Goal: Transaction & Acquisition: Book appointment/travel/reservation

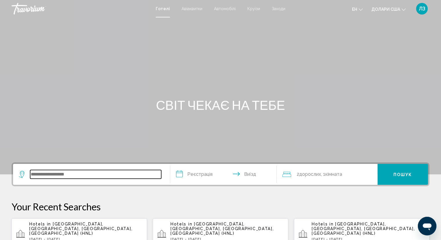
click at [88, 171] on input "Віджет пошуку" at bounding box center [95, 174] width 131 height 9
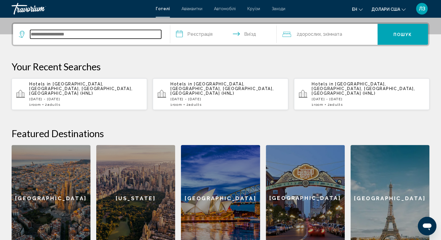
scroll to position [143, 0]
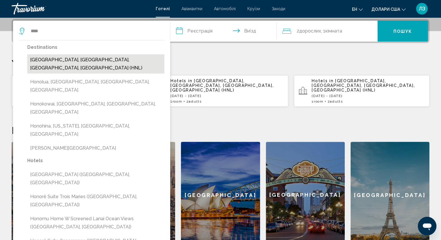
click at [60, 60] on button "[GEOGRAPHIC_DATA], [GEOGRAPHIC_DATA], [GEOGRAPHIC_DATA], [GEOGRAPHIC_DATA] (HNL)" at bounding box center [95, 63] width 137 height 19
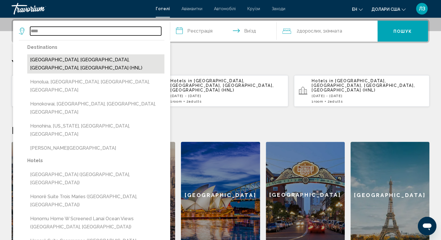
type input "**********"
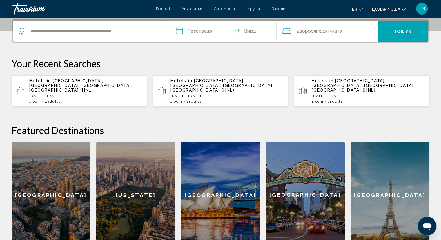
click at [199, 35] on input "**********" at bounding box center [224, 32] width 109 height 23
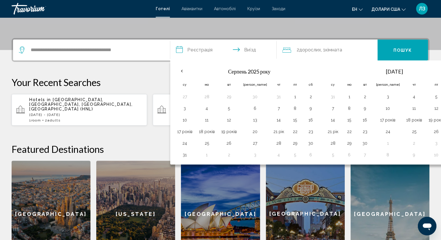
scroll to position [125, 0]
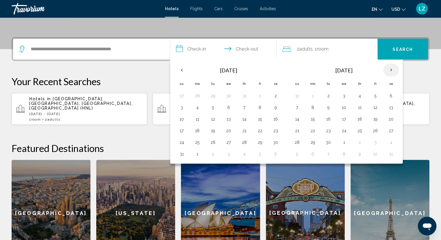
click at [395, 71] on th "Next month" at bounding box center [392, 70] width 16 height 13
click at [340, 119] on button "14" at bounding box center [344, 119] width 9 height 8
click at [342, 132] on button "21" at bounding box center [344, 131] width 9 height 8
type input "**********"
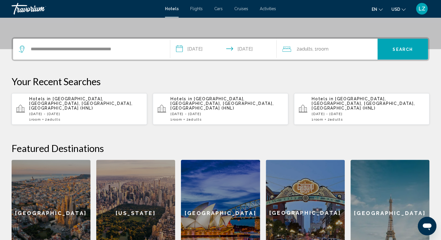
click at [328, 49] on span "Room" at bounding box center [323, 49] width 12 height 6
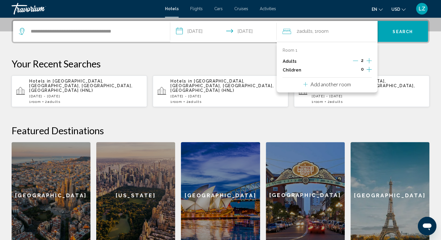
scroll to position [143, 0]
click at [368, 68] on icon "Increment children" at bounding box center [369, 69] width 5 height 7
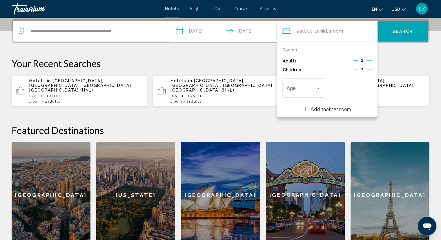
click at [396, 33] on button "Search" at bounding box center [403, 31] width 50 height 21
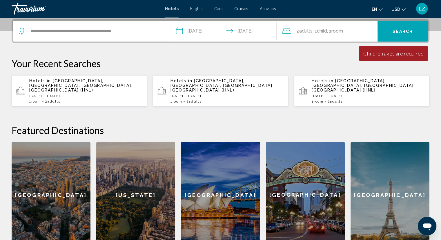
click at [380, 58] on div "Minimum length of stay is 1 day All fields are required Children ages are requi…" at bounding box center [393, 53] width 69 height 15
click at [397, 28] on span "Search" at bounding box center [403, 30] width 20 height 5
click at [341, 33] on span "Room" at bounding box center [337, 31] width 12 height 6
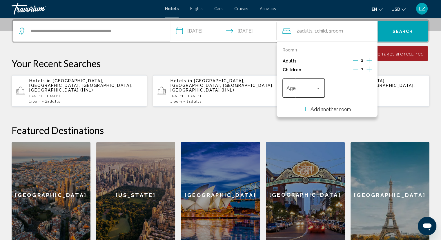
click at [317, 90] on div "Travelers: 2 adults, 1 child" at bounding box center [318, 88] width 5 height 5
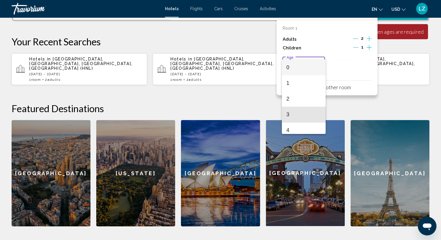
scroll to position [232, 0]
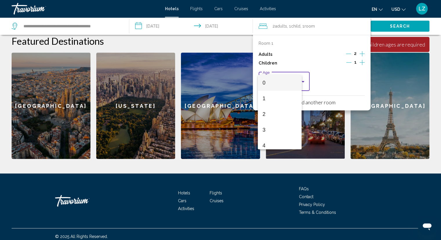
click at [315, 102] on div at bounding box center [220, 120] width 441 height 240
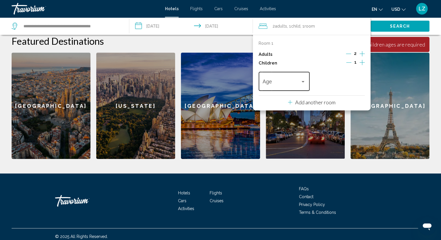
click at [296, 84] on span "Travelers: 2 adults, 1 child" at bounding box center [282, 83] width 38 height 6
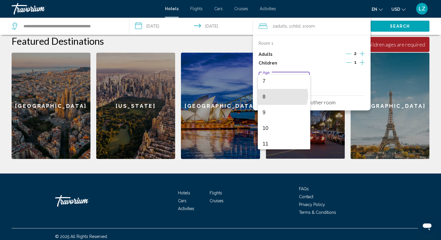
scroll to position [111, 0]
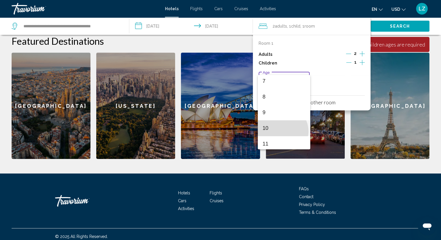
click at [282, 131] on span "10" at bounding box center [284, 128] width 43 height 16
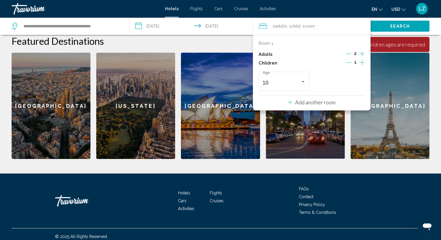
click at [392, 74] on div "[GEOGRAPHIC_DATA]" at bounding box center [390, 106] width 79 height 106
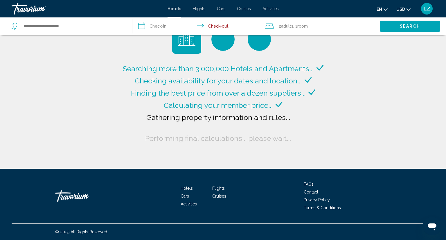
click at [160, 27] on input "**********" at bounding box center [196, 26] width 129 height 19
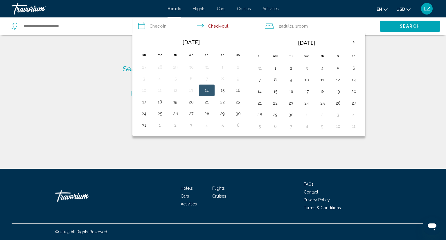
click at [224, 29] on input "**********" at bounding box center [196, 26] width 129 height 19
click at [207, 98] on button "21" at bounding box center [206, 102] width 9 height 8
click at [402, 31] on button "Search" at bounding box center [410, 26] width 60 height 11
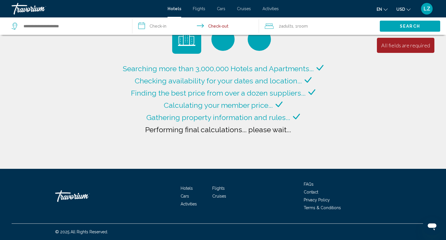
click at [217, 26] on input "**********" at bounding box center [196, 26] width 129 height 19
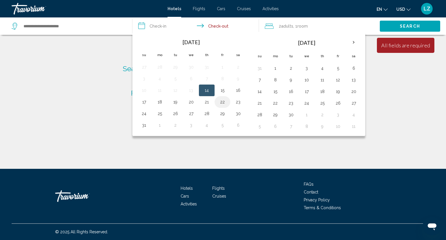
click at [222, 103] on button "22" at bounding box center [222, 102] width 9 height 8
click at [410, 28] on span "Search" at bounding box center [410, 26] width 20 height 5
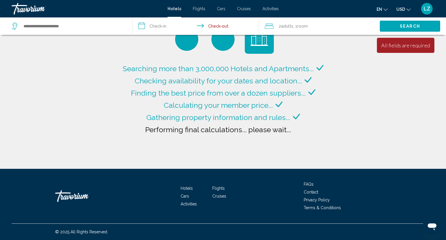
type input "**********"
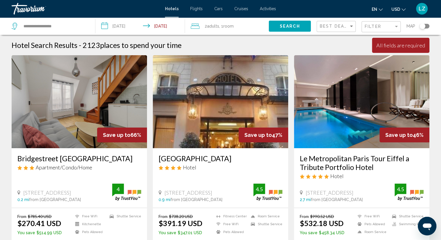
click at [125, 24] on input "**********" at bounding box center [141, 26] width 92 height 19
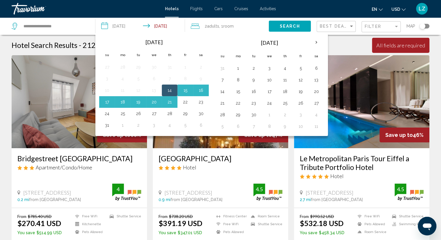
click at [316, 39] on th "Next month" at bounding box center [317, 42] width 16 height 13
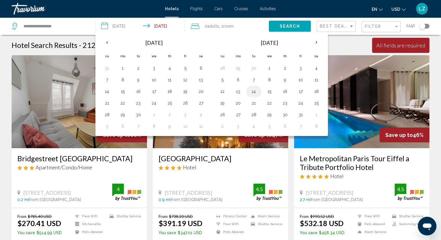
click at [257, 91] on button "14" at bounding box center [253, 91] width 9 height 8
click at [272, 93] on button "15" at bounding box center [269, 91] width 9 height 8
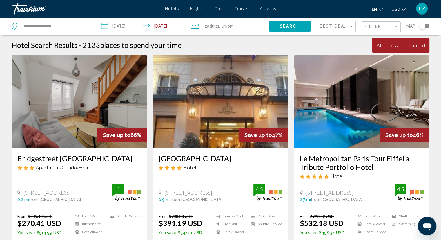
click at [166, 24] on input "**********" at bounding box center [141, 26] width 92 height 19
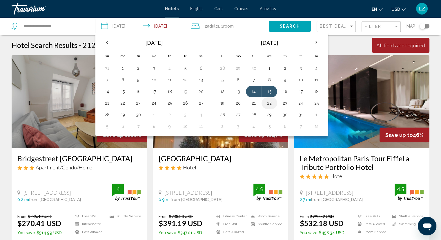
click at [267, 105] on button "22" at bounding box center [269, 103] width 9 height 8
click at [272, 102] on button "22" at bounding box center [269, 103] width 9 height 8
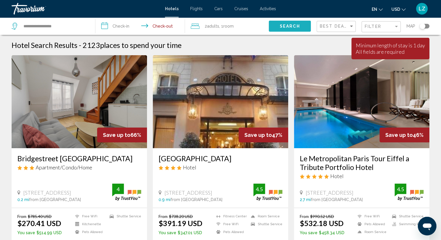
click at [289, 26] on span "Search" at bounding box center [290, 26] width 20 height 5
click at [285, 28] on span "Search" at bounding box center [290, 26] width 20 height 5
click at [283, 29] on button "Search" at bounding box center [290, 26] width 42 height 11
click at [111, 21] on input "**********" at bounding box center [141, 26] width 92 height 19
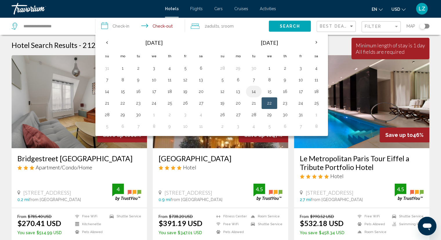
click at [253, 91] on button "14" at bounding box center [253, 91] width 9 height 8
click at [167, 28] on input "**********" at bounding box center [141, 26] width 92 height 19
click at [255, 105] on button "21" at bounding box center [253, 103] width 9 height 8
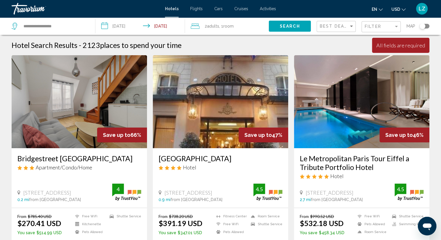
click at [168, 30] on input "**********" at bounding box center [141, 26] width 92 height 19
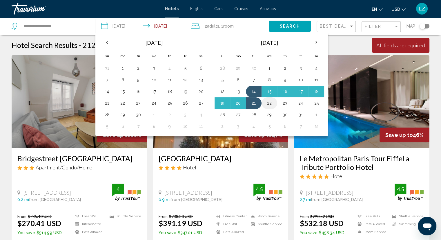
click at [268, 104] on button "22" at bounding box center [269, 103] width 9 height 8
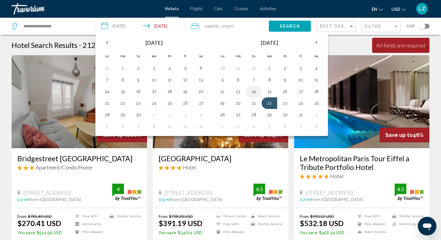
click at [250, 89] on button "14" at bounding box center [253, 91] width 9 height 8
type input "**********"
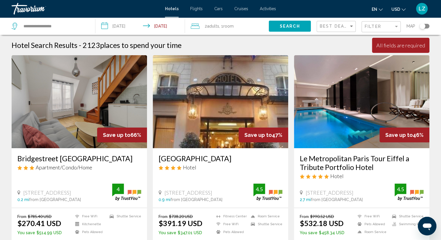
click at [167, 30] on input "**********" at bounding box center [141, 26] width 92 height 19
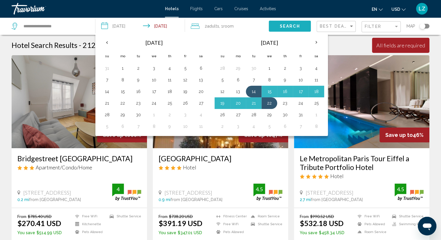
click at [287, 27] on span "Search" at bounding box center [290, 26] width 20 height 5
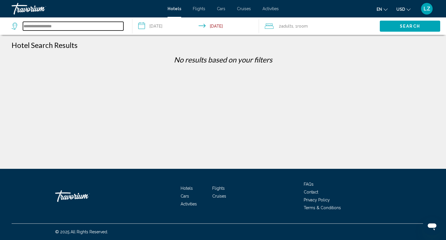
click at [62, 25] on input "**********" at bounding box center [73, 26] width 100 height 9
type input "*"
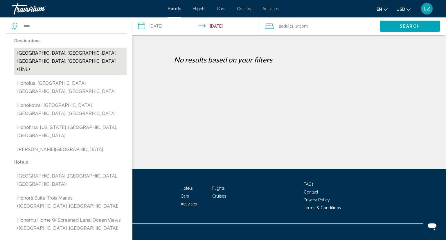
click at [60, 50] on button "[GEOGRAPHIC_DATA], [GEOGRAPHIC_DATA], [GEOGRAPHIC_DATA], [GEOGRAPHIC_DATA] (HNL)" at bounding box center [70, 61] width 112 height 27
type input "**********"
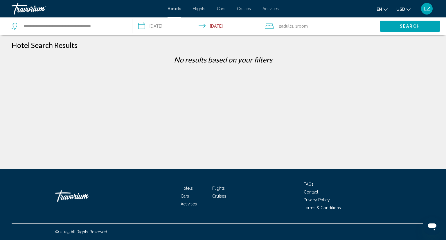
click at [404, 26] on span "Search" at bounding box center [410, 26] width 20 height 5
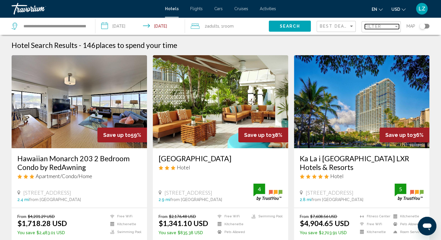
click at [378, 27] on span "Filter" at bounding box center [373, 26] width 17 height 5
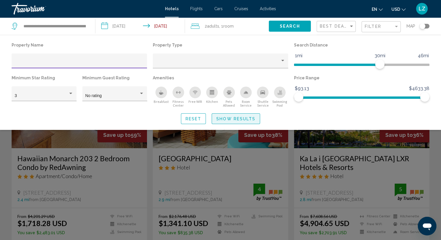
click at [233, 121] on span "Show Results" at bounding box center [235, 118] width 39 height 5
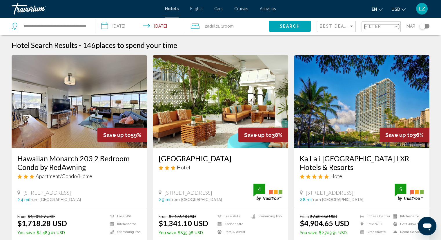
click at [387, 24] on div "Filter" at bounding box center [379, 26] width 29 height 5
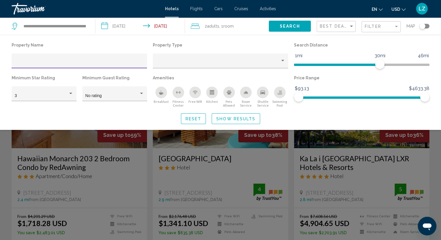
click at [213, 92] on icon "Kitchen" at bounding box center [212, 93] width 4 height 3
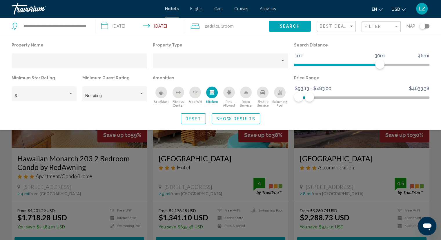
click at [401, 155] on div "Search widget" at bounding box center [220, 163] width 441 height 153
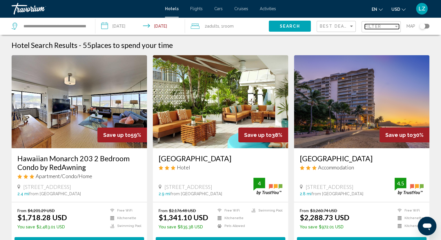
click at [381, 27] on span "Filter" at bounding box center [373, 26] width 17 height 5
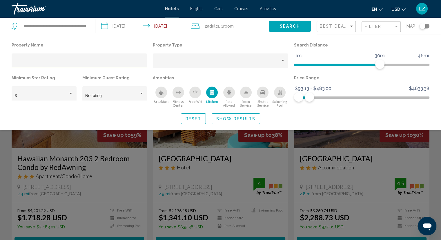
click at [437, 155] on div "Search widget" at bounding box center [220, 163] width 441 height 153
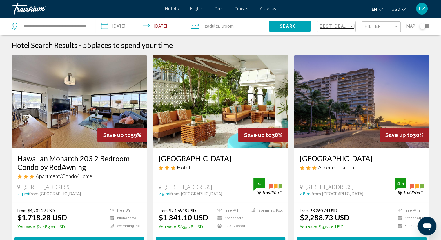
click at [341, 27] on span "Best Deals" at bounding box center [335, 26] width 30 height 5
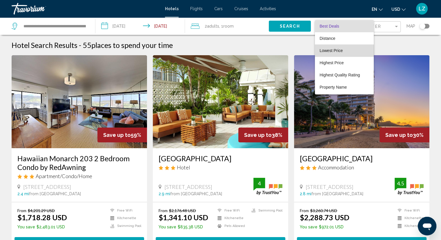
click at [331, 53] on span "Lowest Price" at bounding box center [345, 50] width 50 height 12
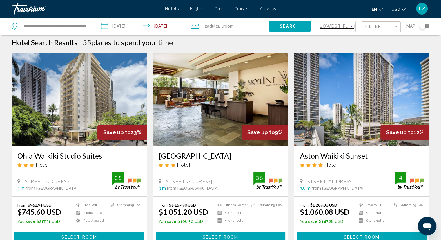
scroll to position [3, 0]
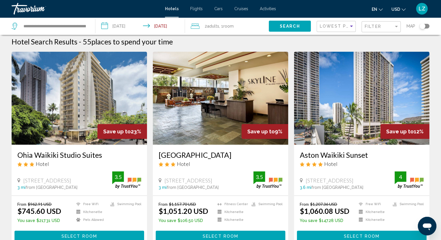
click at [85, 156] on h3 "Ohia Waikiki Studio Suites" at bounding box center [79, 154] width 124 height 9
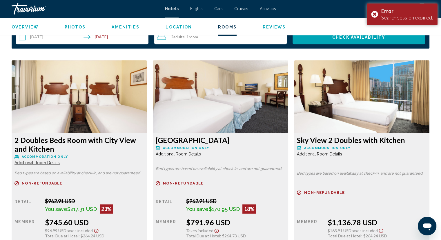
scroll to position [755, 0]
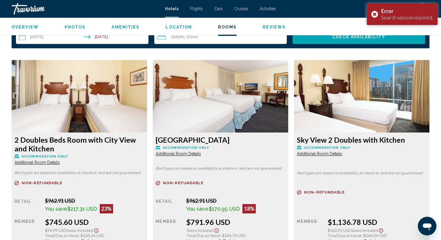
click at [144, 144] on div "Sky View 2 Doubles with Kitchen Accommodation Only Additional Room Details" at bounding box center [80, 150] width 130 height 30
click at [144, 142] on h3 "Sky View 2 Doubles with Kitchen" at bounding box center [80, 143] width 130 height 17
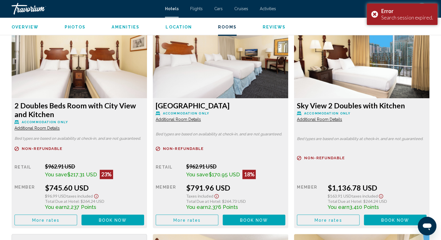
scroll to position [786, 0]
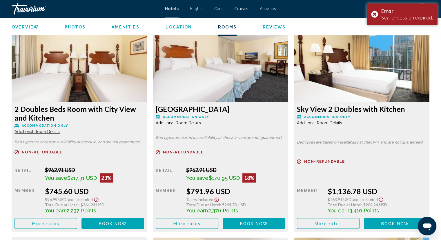
click at [144, 112] on h3 "Sky View 2 Doubles with Kitchen" at bounding box center [80, 112] width 130 height 17
click at [144, 110] on h3 "Sky View 2 Doubles with Kitchen" at bounding box center [80, 112] width 130 height 17
click at [147, 80] on img "Main content" at bounding box center [80, 65] width 136 height 73
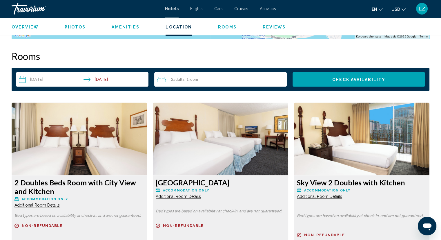
scroll to position [712, 0]
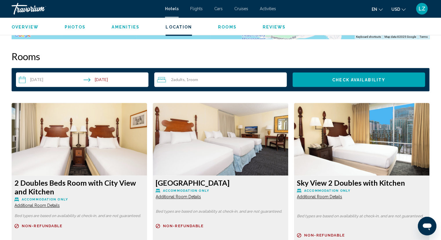
click at [144, 182] on h3 "Sky View 2 Doubles with Kitchen" at bounding box center [80, 186] width 130 height 17
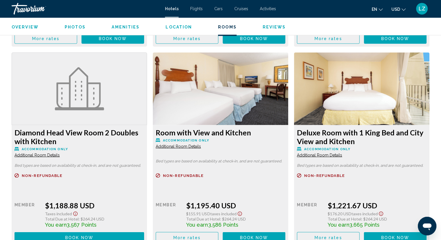
scroll to position [971, 0]
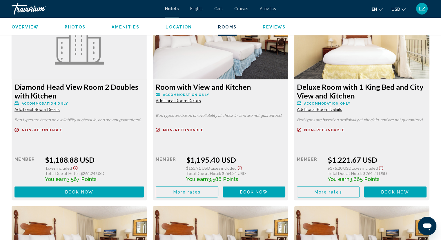
scroll to position [1017, 0]
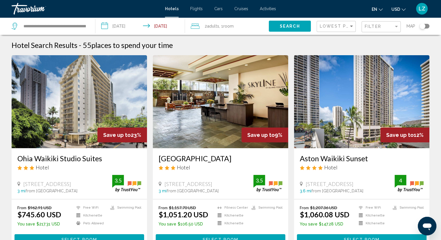
click at [205, 157] on h3 "[GEOGRAPHIC_DATA]" at bounding box center [221, 158] width 124 height 9
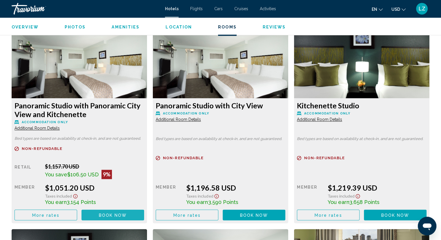
scroll to position [799, 0]
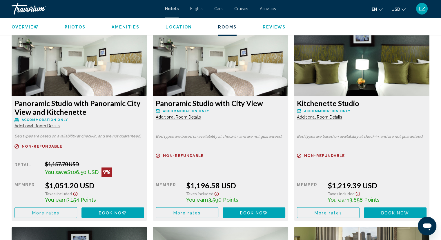
click at [110, 212] on span "Book now" at bounding box center [113, 212] width 28 height 5
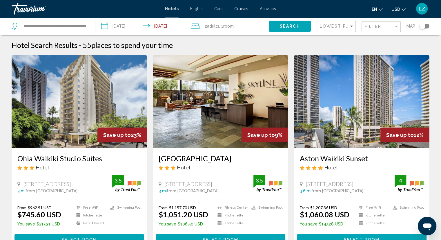
click at [373, 158] on h3 "Aston Waikiki Sunset" at bounding box center [362, 158] width 124 height 9
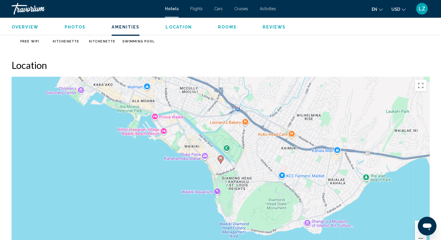
scroll to position [507, 0]
click at [223, 161] on gmp-advanced-marker "Main content" at bounding box center [221, 159] width 6 height 9
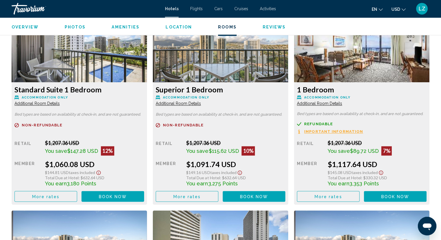
scroll to position [813, 0]
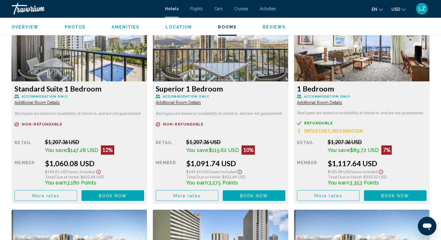
click at [106, 88] on h3 "Standard Suite 1 Bedroom" at bounding box center [80, 88] width 130 height 9
click at [120, 191] on button "Book now No longer available" at bounding box center [113, 195] width 63 height 11
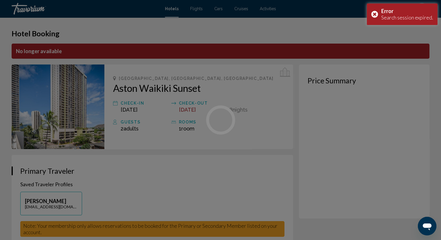
click at [122, 185] on div "Skip to main content Hotels Flights Cars Cruises Activities Hotels Flights Cars…" at bounding box center [220, 120] width 441 height 240
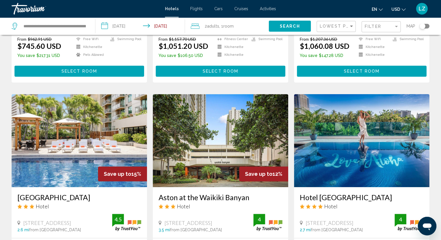
scroll to position [173, 0]
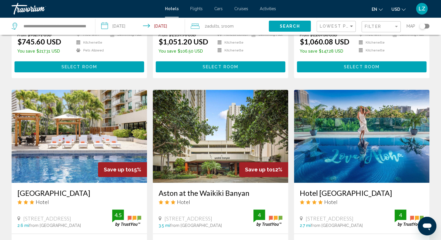
click at [85, 195] on h3 "[GEOGRAPHIC_DATA]" at bounding box center [79, 192] width 124 height 9
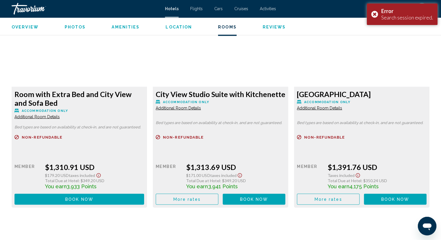
scroll to position [1020, 0]
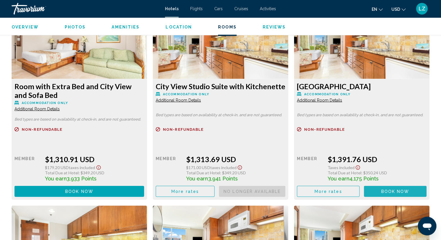
scroll to position [1024, 0]
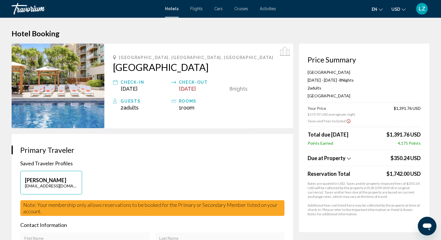
click at [427, 140] on div "Price Summary [PERSON_NAME][GEOGRAPHIC_DATA] & Suites [DATE] - [DATE] - 8 Night…" at bounding box center [364, 138] width 131 height 188
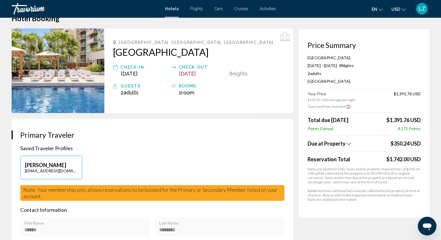
scroll to position [16, 0]
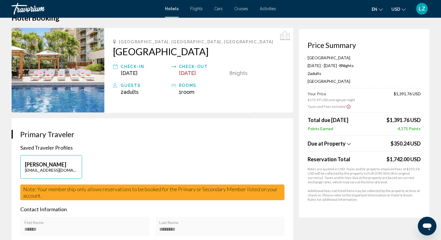
click at [409, 167] on p "Rates are quoted in USD. Taxes and/or property-imposed fees of $350.24 USD will…" at bounding box center [364, 175] width 113 height 17
click at [417, 145] on span "$350.24 USD" at bounding box center [406, 143] width 30 height 6
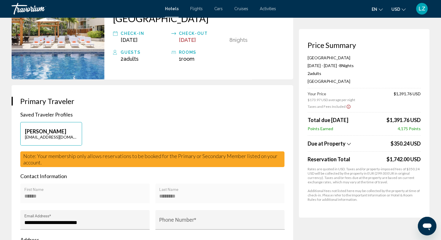
scroll to position [0, 0]
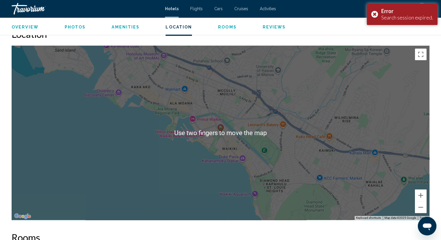
scroll to position [538, 0]
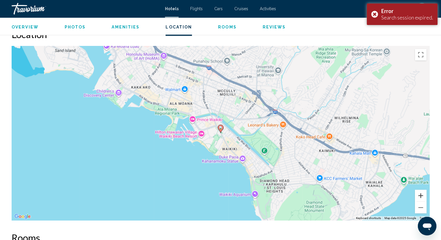
click at [423, 195] on button "Zoom in" at bounding box center [421, 196] width 12 height 12
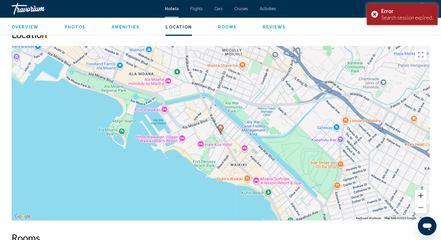
click at [420, 197] on button "Zoom in" at bounding box center [421, 196] width 12 height 12
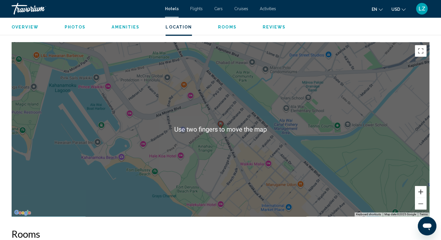
scroll to position [540, 0]
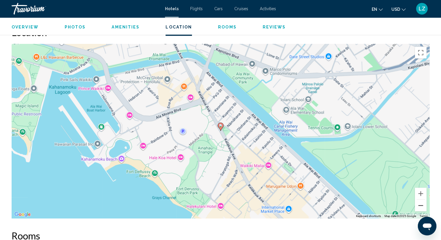
click at [423, 208] on button "Zoom out" at bounding box center [421, 205] width 12 height 12
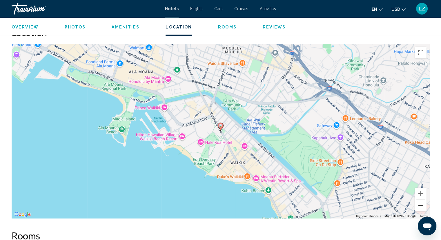
click at [422, 206] on button "Zoom out" at bounding box center [421, 205] width 12 height 12
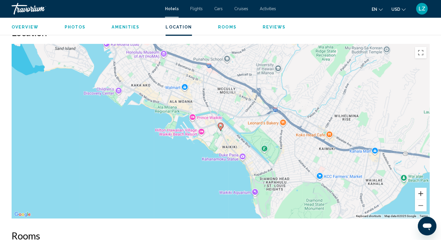
click at [423, 190] on button "Zoom in" at bounding box center [421, 193] width 12 height 12
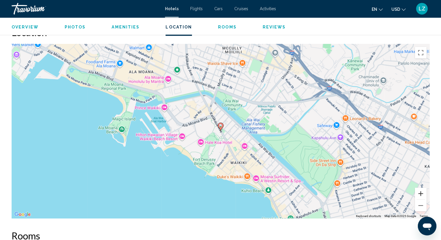
click at [418, 196] on button "Zoom in" at bounding box center [421, 193] width 12 height 12
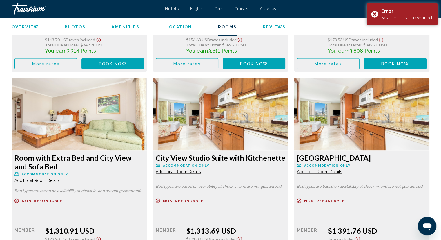
scroll to position [951, 0]
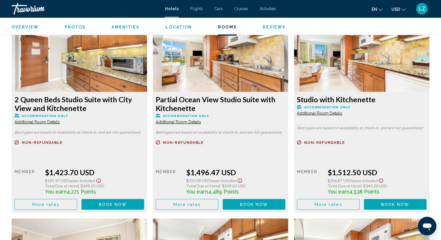
scroll to position [1208, 0]
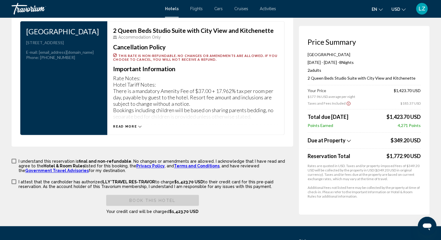
scroll to position [778, 0]
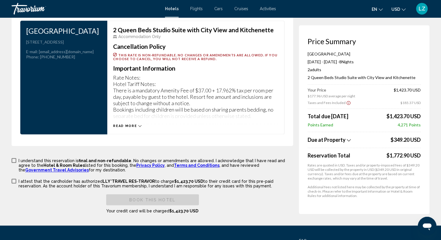
click at [140, 124] on icon "Main content" at bounding box center [139, 125] width 3 height 3
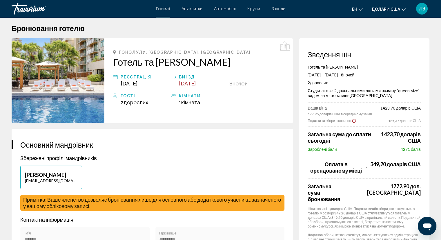
scroll to position [0, 0]
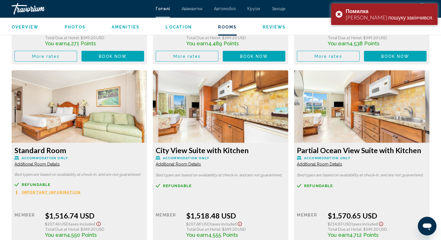
scroll to position [1360, 0]
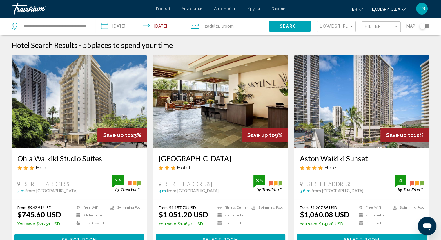
click at [338, 160] on h3 "Aston Waikiki Sunset" at bounding box center [362, 158] width 124 height 9
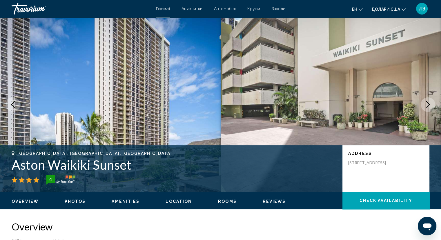
click at [338, 160] on div "[GEOGRAPHIC_DATA], [GEOGRAPHIC_DATA], United States Aston Waikiki Sunset 4 Addr…" at bounding box center [220, 168] width 441 height 35
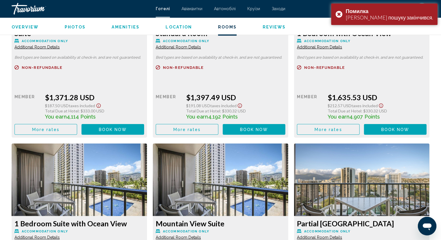
scroll to position [1259, 0]
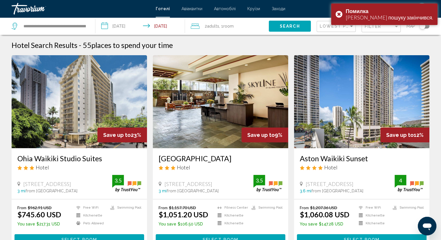
click at [178, 159] on h3 "[GEOGRAPHIC_DATA]" at bounding box center [221, 158] width 124 height 9
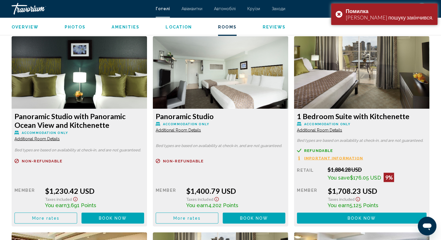
scroll to position [989, 0]
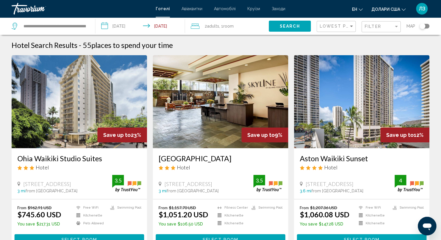
click at [333, 156] on h3 "Aston Waikiki Sunset" at bounding box center [362, 158] width 124 height 9
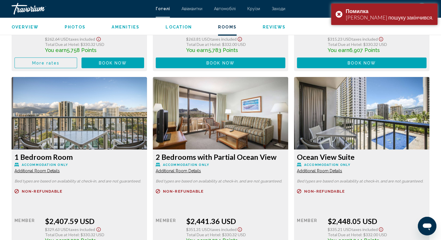
scroll to position [1508, 0]
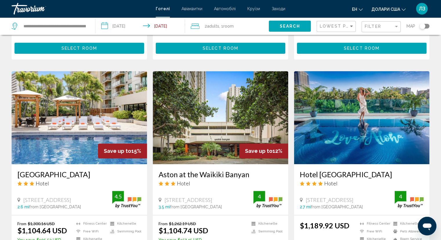
scroll to position [192, 0]
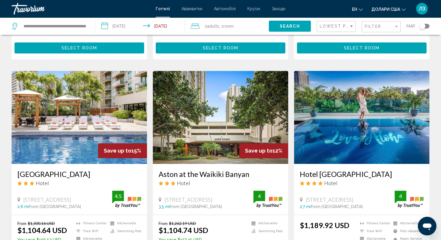
click at [66, 174] on h3 "[GEOGRAPHIC_DATA]" at bounding box center [79, 173] width 124 height 9
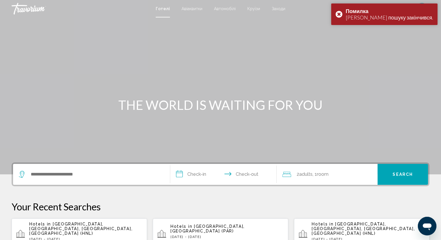
scroll to position [371, 0]
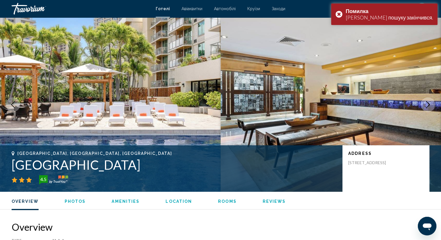
scroll to position [371, 0]
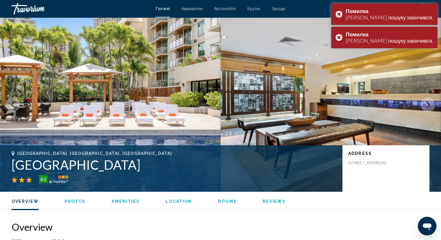
scroll to position [371, 0]
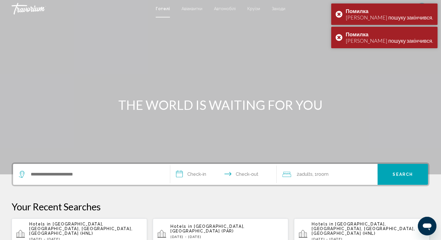
scroll to position [371, 0]
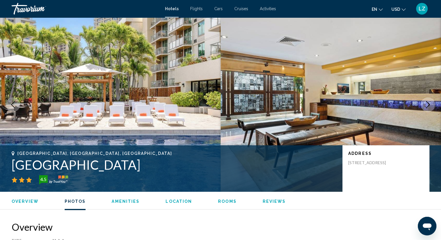
scroll to position [371, 0]
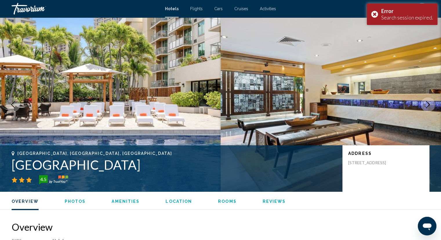
scroll to position [371, 0]
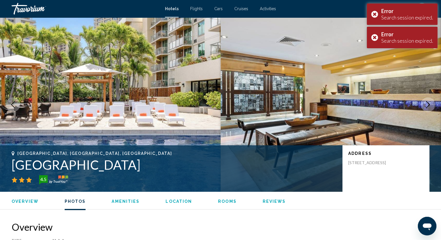
scroll to position [371, 0]
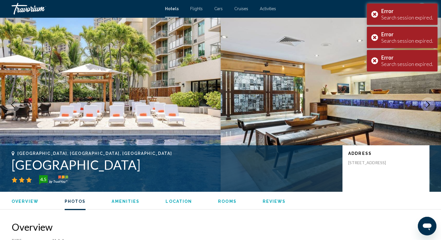
scroll to position [371, 0]
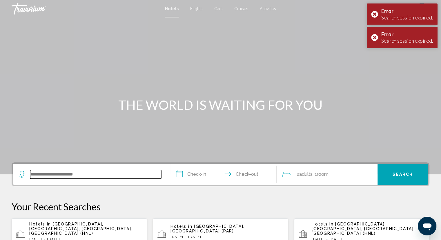
click at [39, 170] on input "Search widget" at bounding box center [95, 174] width 131 height 9
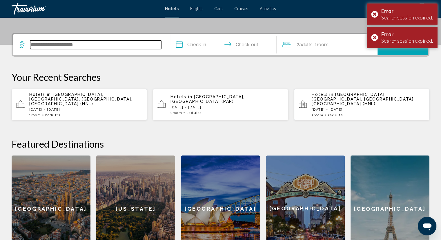
scroll to position [143, 0]
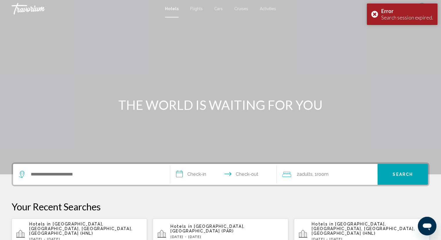
scroll to position [371, 0]
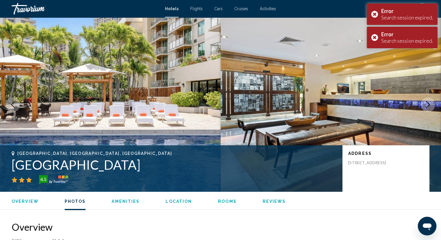
scroll to position [371, 0]
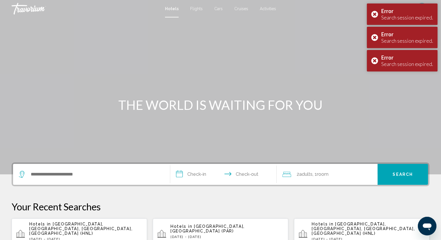
scroll to position [371, 0]
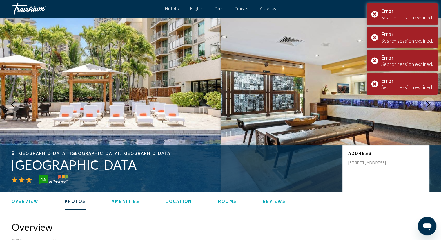
scroll to position [371, 0]
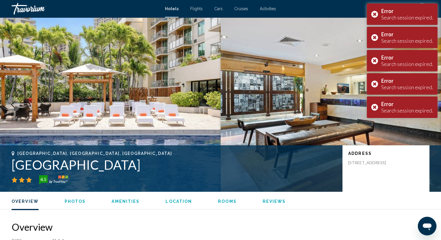
scroll to position [371, 0]
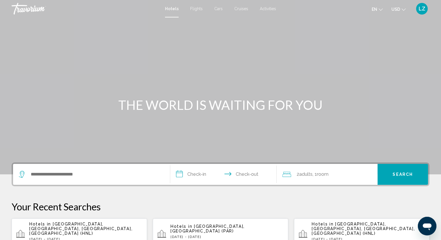
click at [126, 203] on p "Your Recent Searches" at bounding box center [221, 207] width 418 height 12
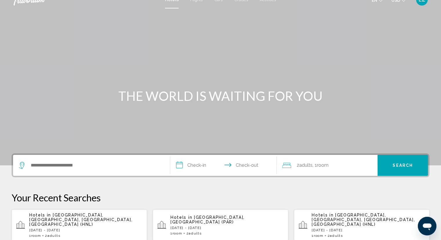
scroll to position [3, 0]
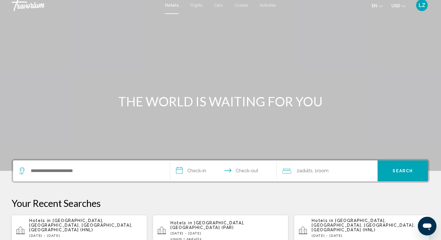
scroll to position [371, 0]
